Goal: Download file/media

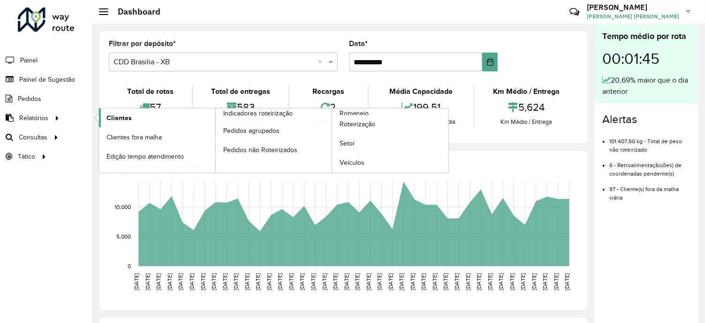
click at [123, 120] on span "Clientes" at bounding box center [118, 118] width 25 height 10
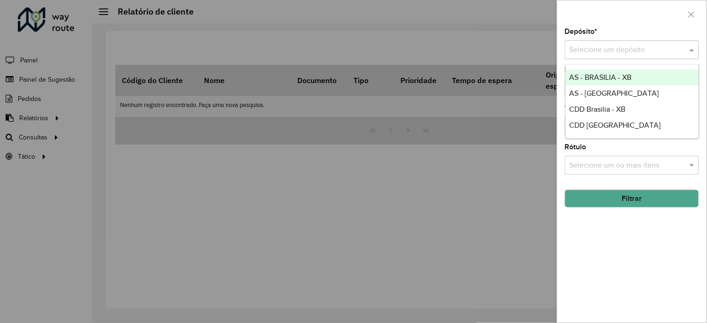
click at [640, 49] on input "text" at bounding box center [623, 50] width 106 height 11
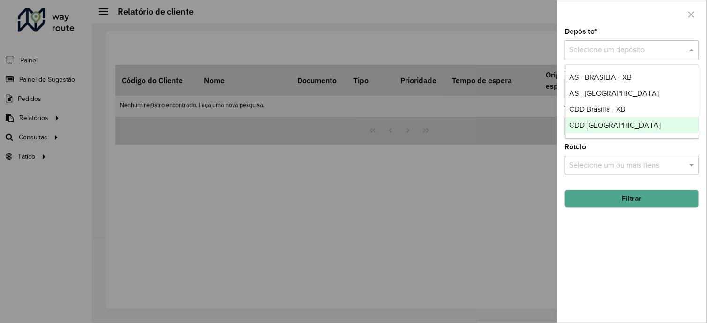
click at [611, 125] on span "CDD [GEOGRAPHIC_DATA]" at bounding box center [615, 125] width 91 height 8
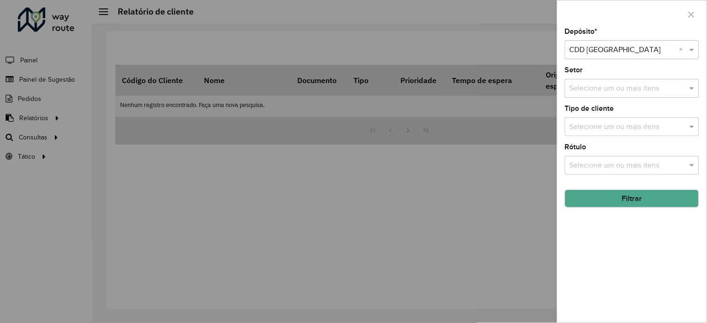
click at [638, 201] on button "Filtrar" at bounding box center [632, 199] width 134 height 18
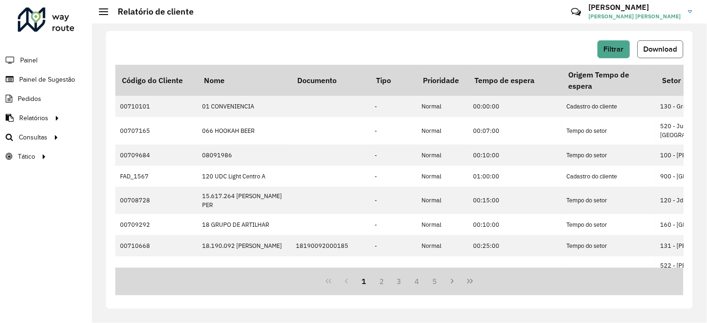
click at [668, 50] on span "Download" at bounding box center [661, 49] width 34 height 8
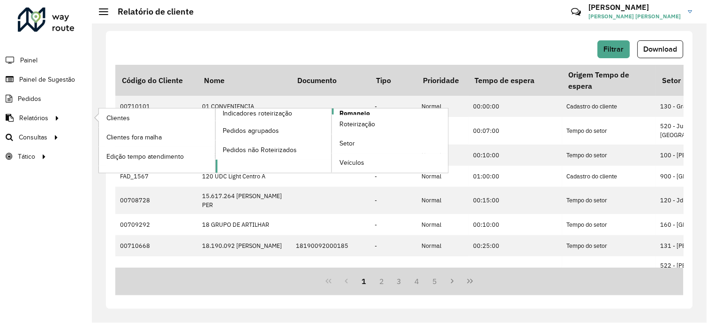
click at [360, 111] on span "Romaneio" at bounding box center [355, 113] width 30 height 10
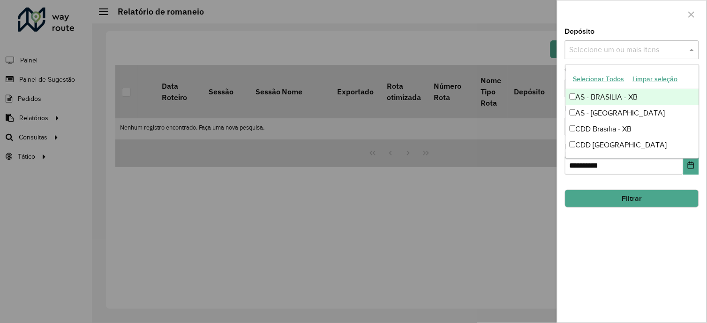
click at [626, 50] on input "text" at bounding box center [628, 50] width 120 height 11
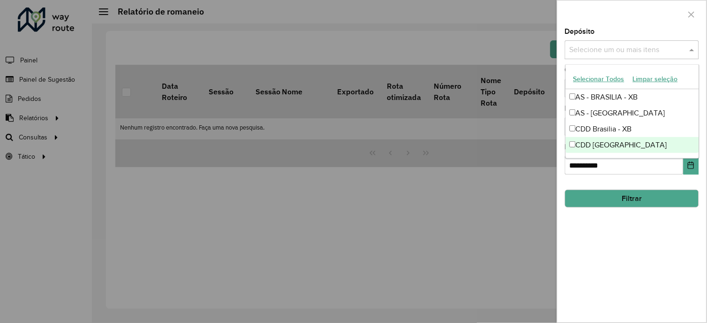
click at [579, 148] on div "CDD [GEOGRAPHIC_DATA]" at bounding box center [632, 145] width 133 height 16
click at [630, 204] on button "Filtrar" at bounding box center [632, 199] width 134 height 18
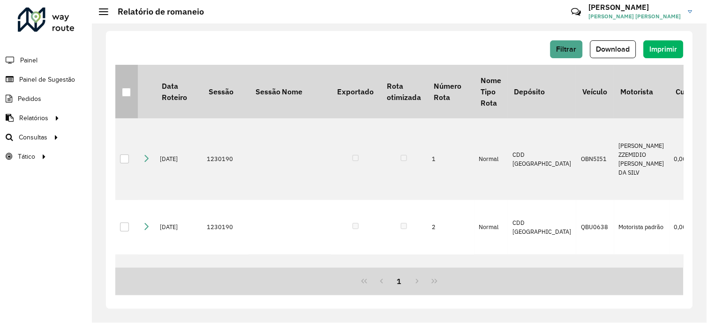
click at [128, 96] on div at bounding box center [126, 92] width 9 height 9
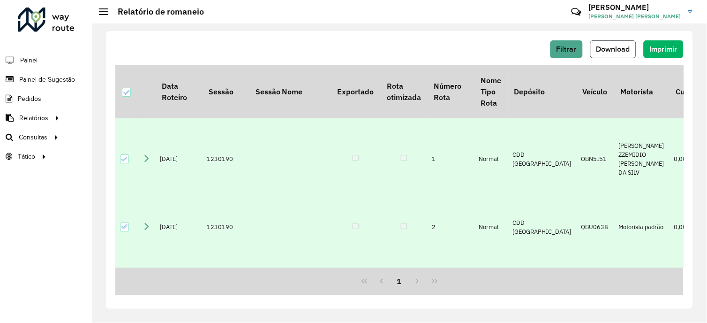
click at [612, 43] on button "Download" at bounding box center [614, 49] width 46 height 18
